Goal: Book appointment/travel/reservation

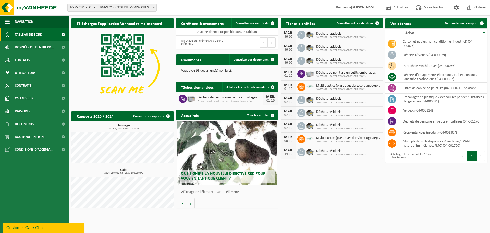
click at [25, 37] on span "Tableau de bord" at bounding box center [29, 34] width 28 height 13
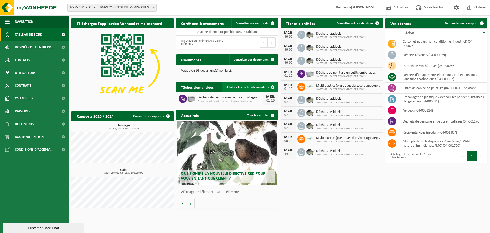
click at [272, 88] on span at bounding box center [273, 87] width 10 height 10
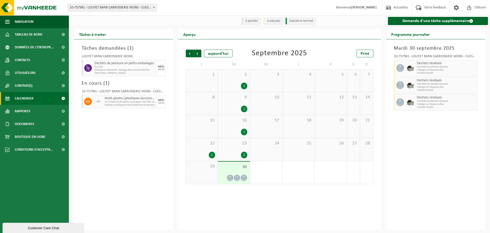
click at [135, 70] on span "Echange sur demande - passage dans une tournée fixe" at bounding box center [125, 69] width 62 height 3
click at [198, 53] on span "Suivant" at bounding box center [198, 54] width 8 height 8
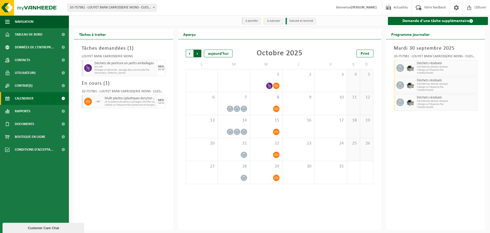
click at [190, 53] on span "Précédent" at bounding box center [190, 54] width 8 height 8
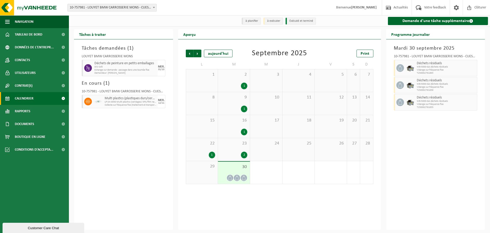
click at [190, 53] on span "Précédent" at bounding box center [190, 54] width 8 height 8
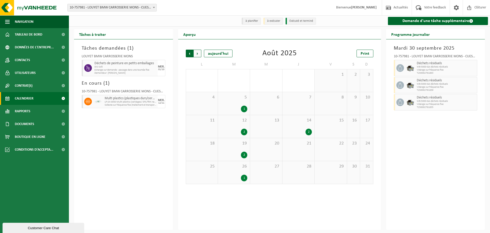
click at [200, 54] on span "Suivant" at bounding box center [198, 54] width 8 height 8
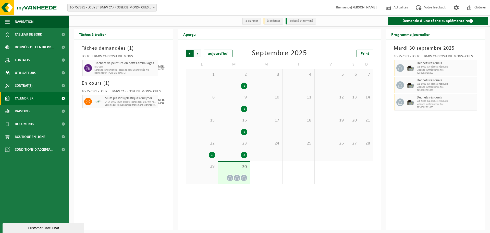
click at [200, 54] on span "Suivant" at bounding box center [198, 54] width 8 height 8
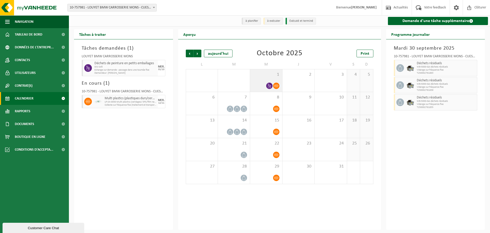
click at [269, 88] on icon at bounding box center [269, 86] width 4 height 4
